Goal: Find specific page/section: Find specific page/section

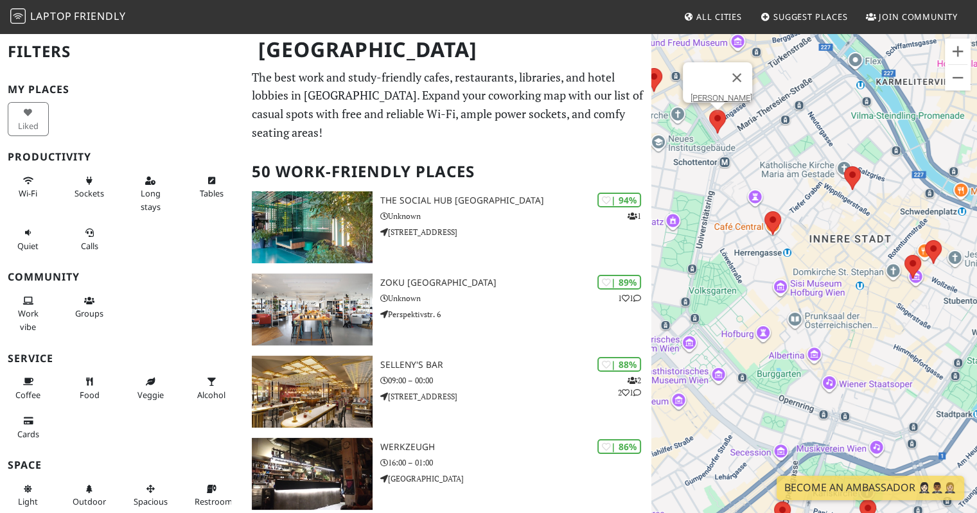
drag, startPoint x: 782, startPoint y: 447, endPoint x: 921, endPoint y: 329, distance: 181.8
click at [921, 329] on div "Jonas Reindl" at bounding box center [814, 288] width 326 height 513
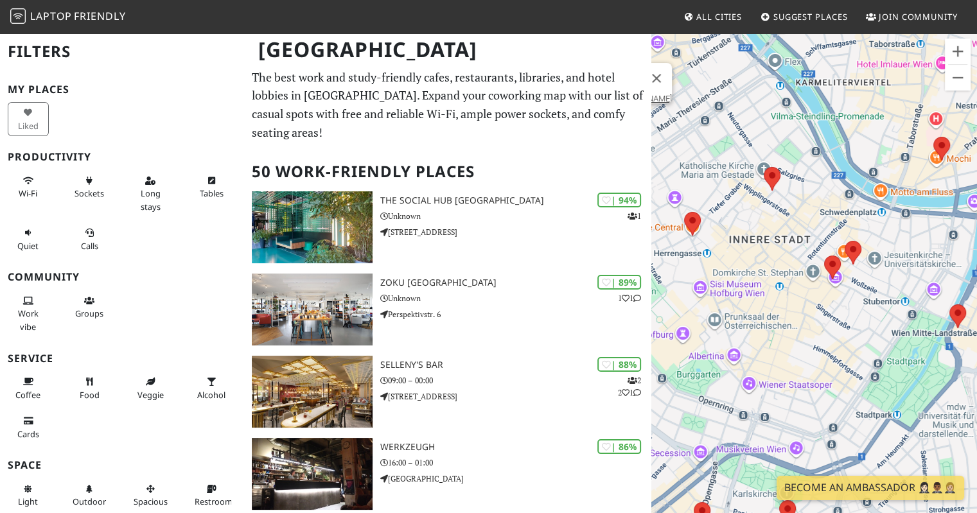
drag, startPoint x: 884, startPoint y: 329, endPoint x: 761, endPoint y: 326, distance: 122.7
click at [761, 328] on div "Jonas Reindl" at bounding box center [814, 288] width 326 height 513
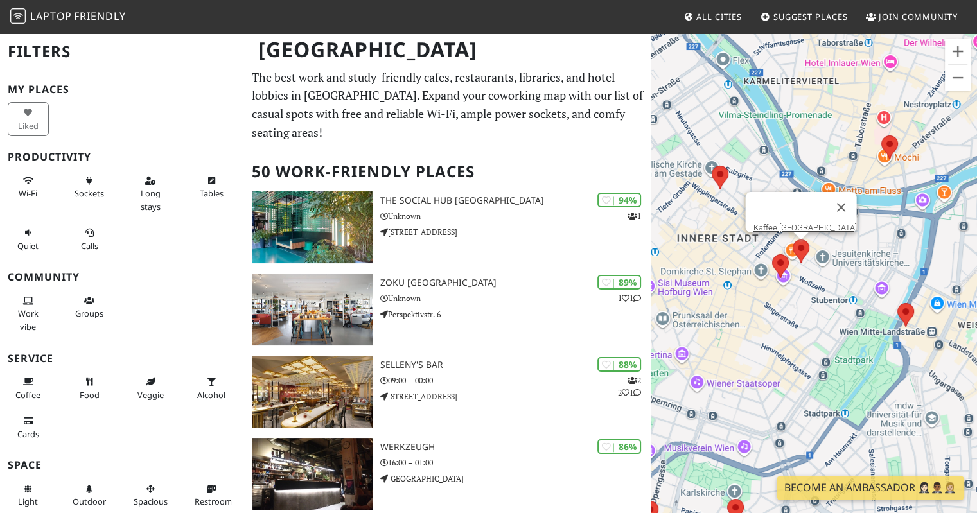
click at [793, 240] on area at bounding box center [793, 240] width 0 height 0
click at [794, 223] on link "Kaffee [GEOGRAPHIC_DATA]" at bounding box center [804, 228] width 103 height 10
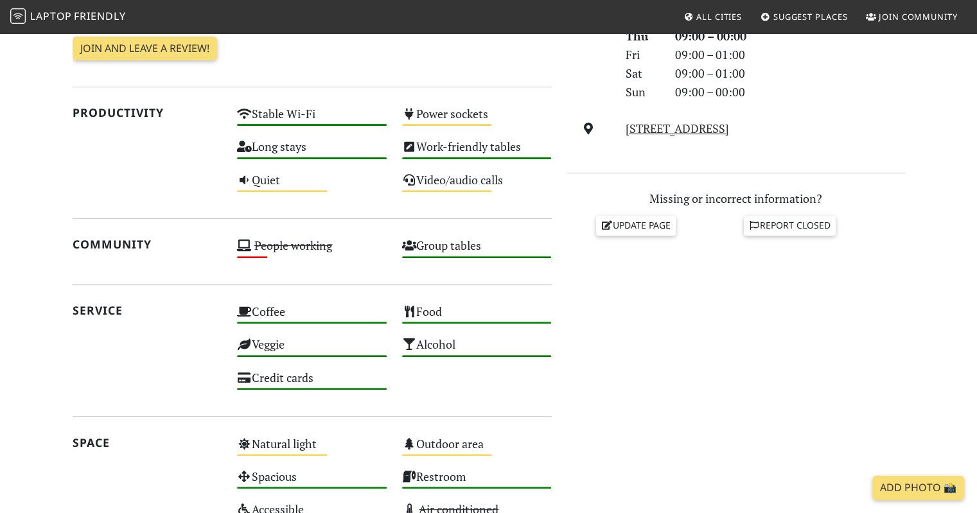
scroll to position [257, 0]
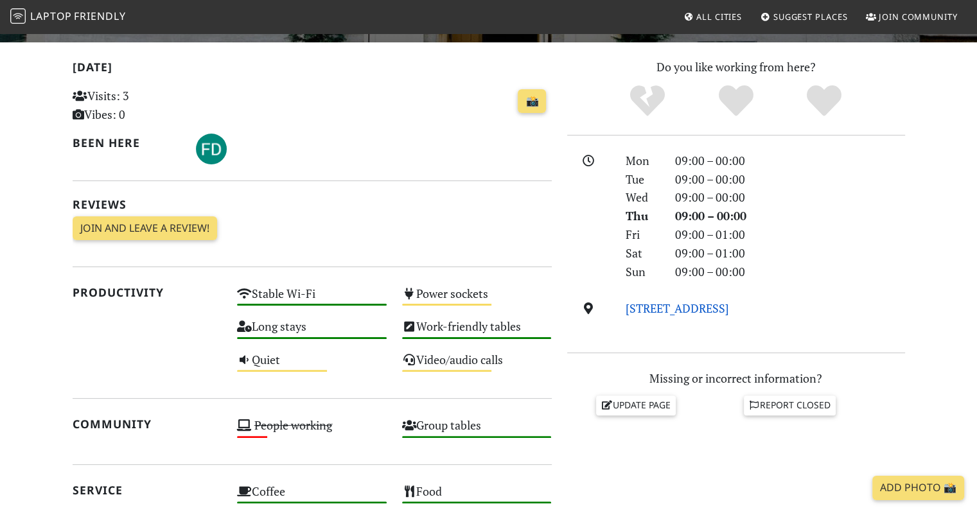
click at [668, 311] on link "[STREET_ADDRESS]" at bounding box center [677, 308] width 103 height 15
